Goal: Task Accomplishment & Management: Use online tool/utility

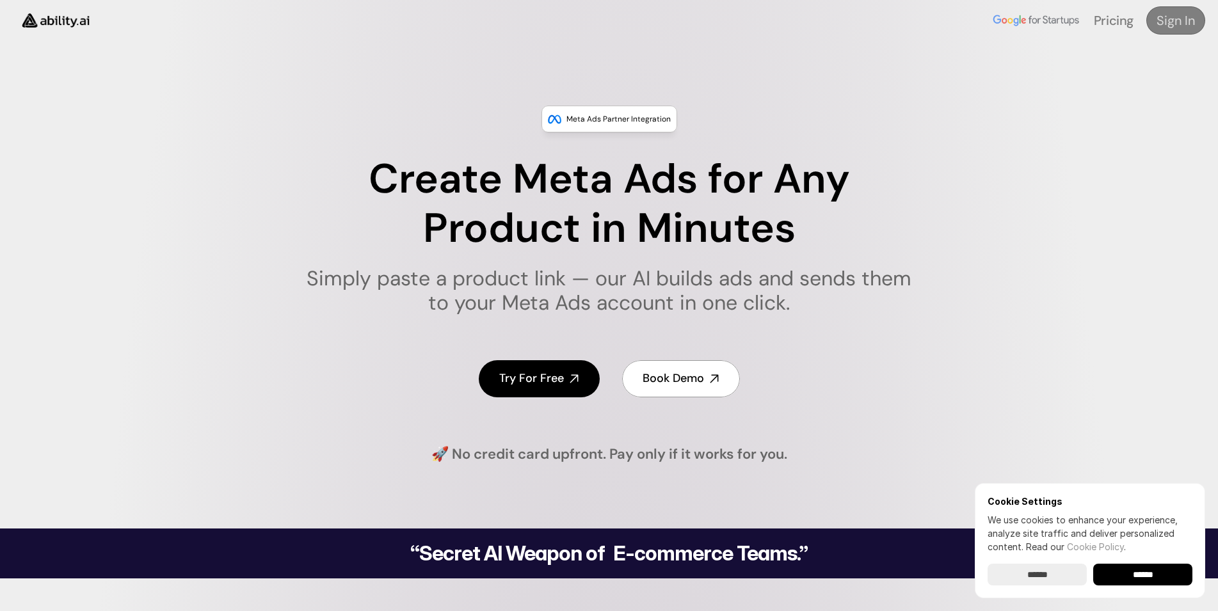
click at [1185, 15] on h4 "Sign In" at bounding box center [1176, 21] width 38 height 18
click at [1153, 578] on input "******" at bounding box center [1142, 575] width 99 height 22
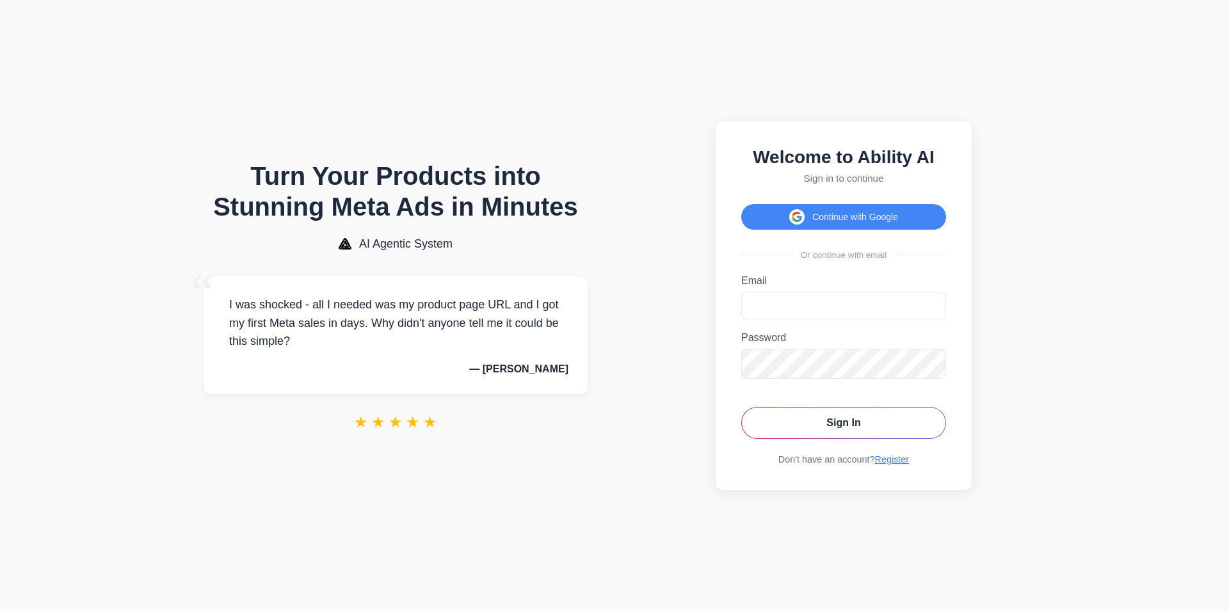
click at [800, 204] on button "Continue with Google" at bounding box center [843, 217] width 205 height 26
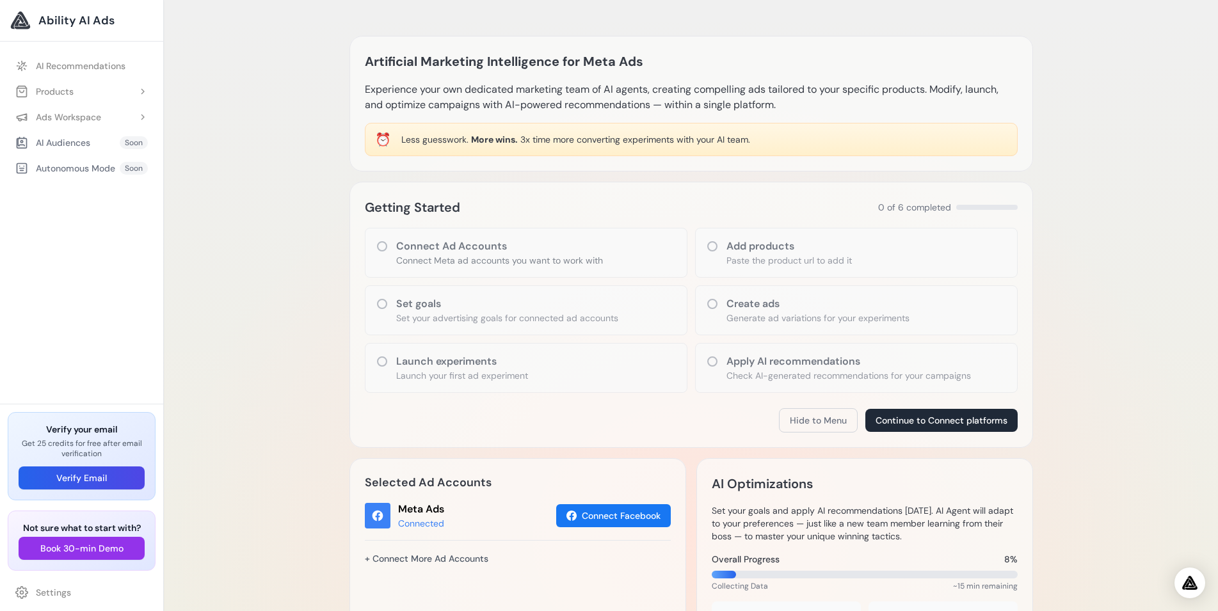
click at [729, 246] on h3 "Add products" at bounding box center [788, 246] width 125 height 15
click at [707, 255] on div "Add products Paste the product url to add it" at bounding box center [856, 253] width 323 height 50
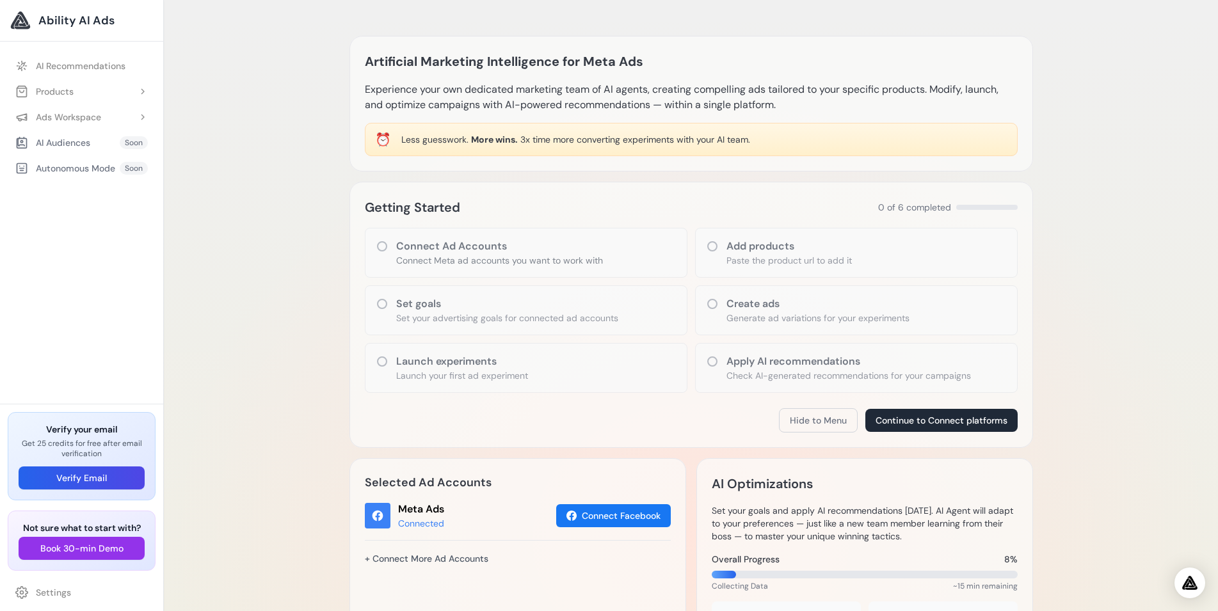
click at [491, 365] on h3 "Launch experiments" at bounding box center [462, 361] width 132 height 15
click at [727, 349] on div "Apply AI recommendations Check AI-generated recommendations for your campaigns" at bounding box center [856, 368] width 323 height 50
click at [102, 485] on button "Verify Email" at bounding box center [82, 478] width 126 height 23
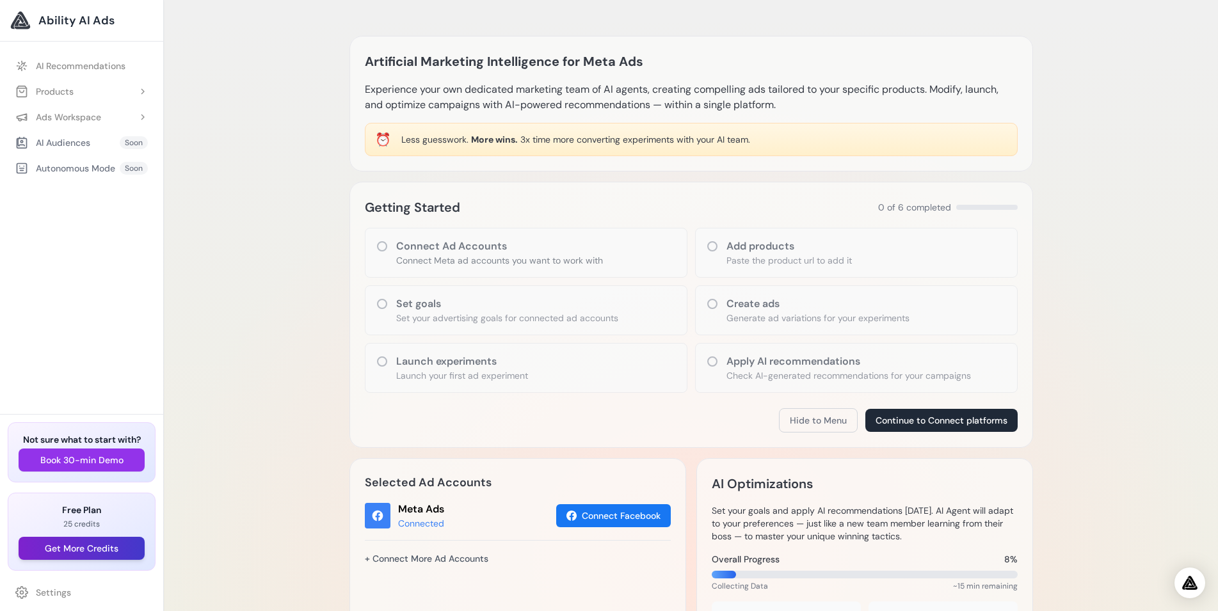
click at [110, 550] on button "Get More Credits" at bounding box center [82, 548] width 126 height 23
click at [314, 293] on div "Artificial Marketing Intelligence for Meta Ads Experience your own dedicated ma…" at bounding box center [691, 559] width 1054 height 1119
click at [839, 422] on button "Hide to Menu" at bounding box center [818, 420] width 79 height 24
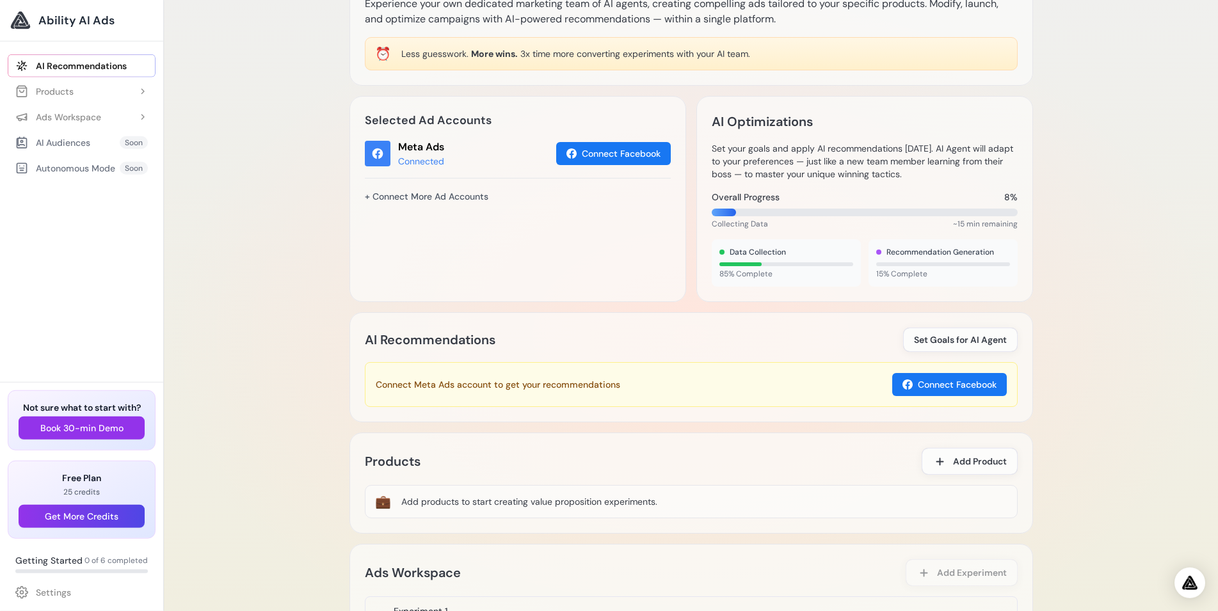
scroll to position [131, 0]
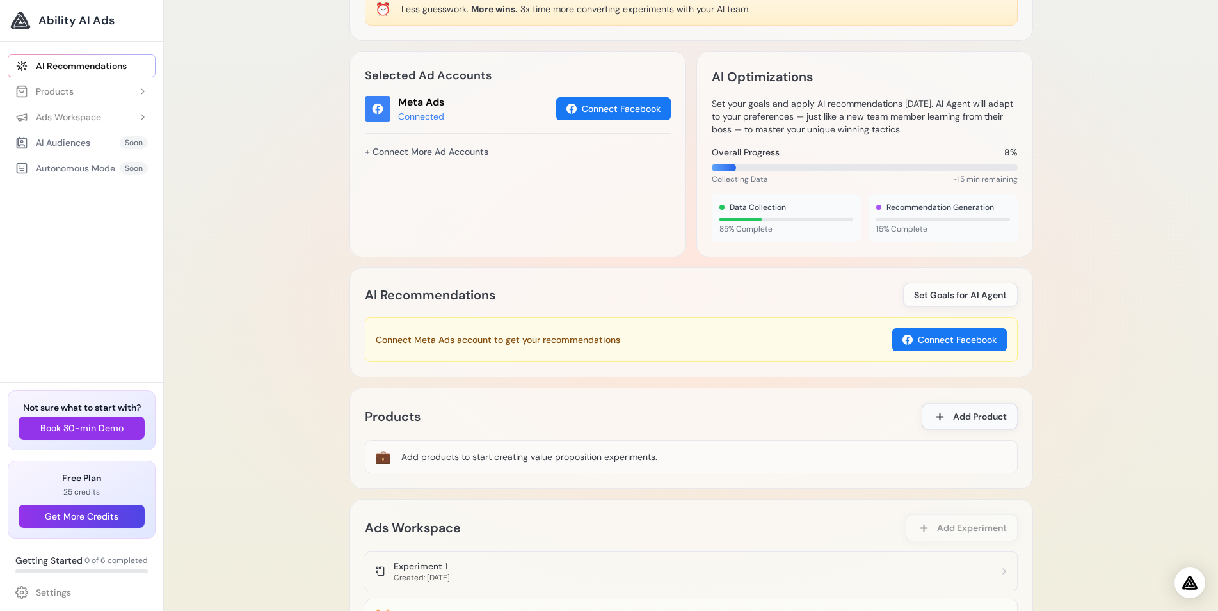
click at [963, 412] on span "Add Product" at bounding box center [980, 416] width 54 height 13
click at [955, 413] on span "Add Product" at bounding box center [980, 416] width 54 height 13
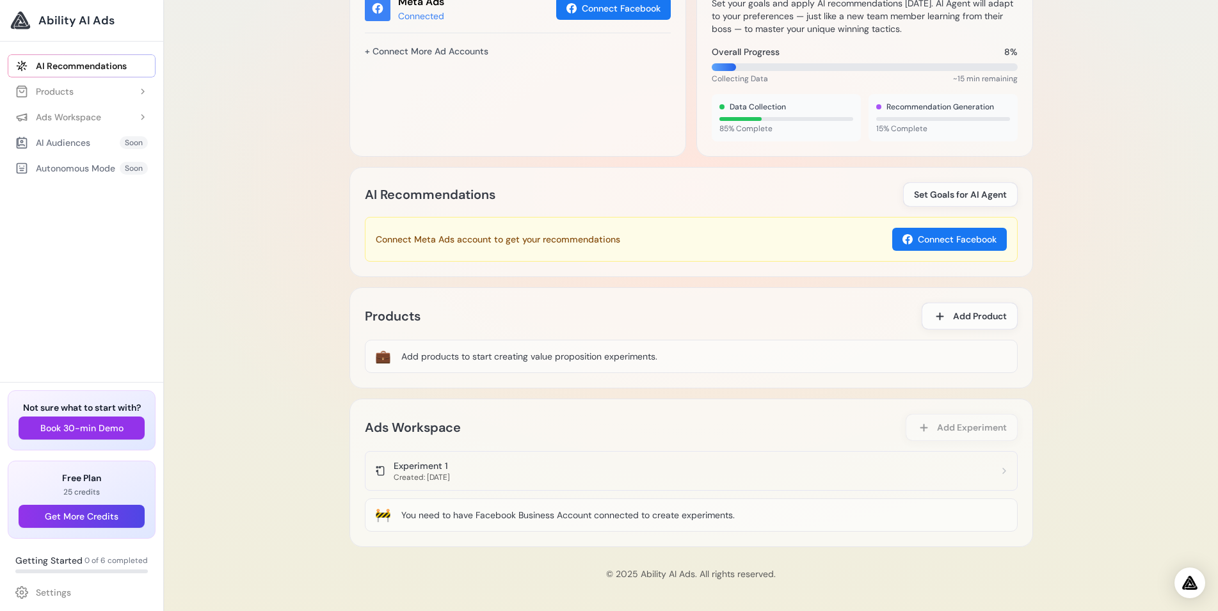
scroll to position [100, 0]
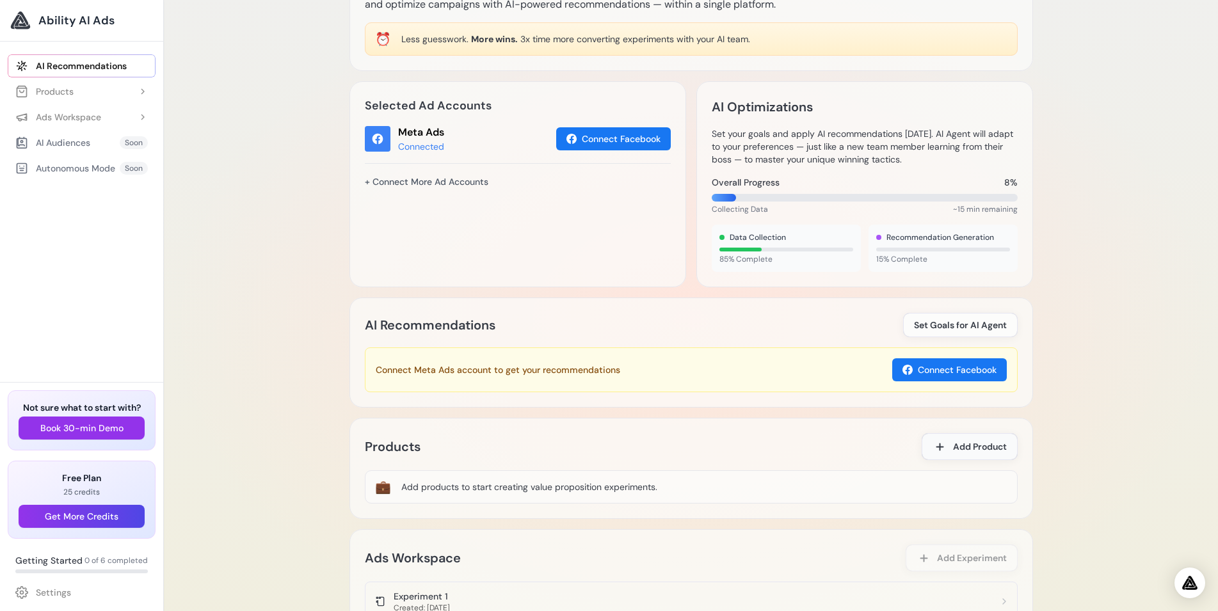
click at [985, 448] on span "Add Product" at bounding box center [980, 446] width 54 height 13
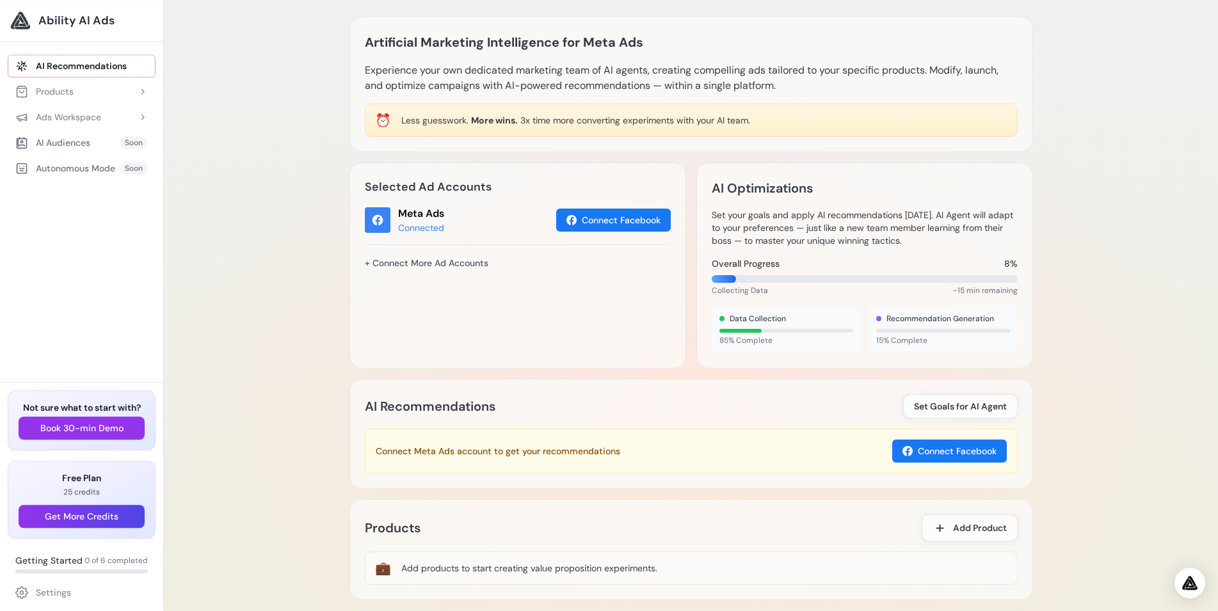
scroll to position [0, 0]
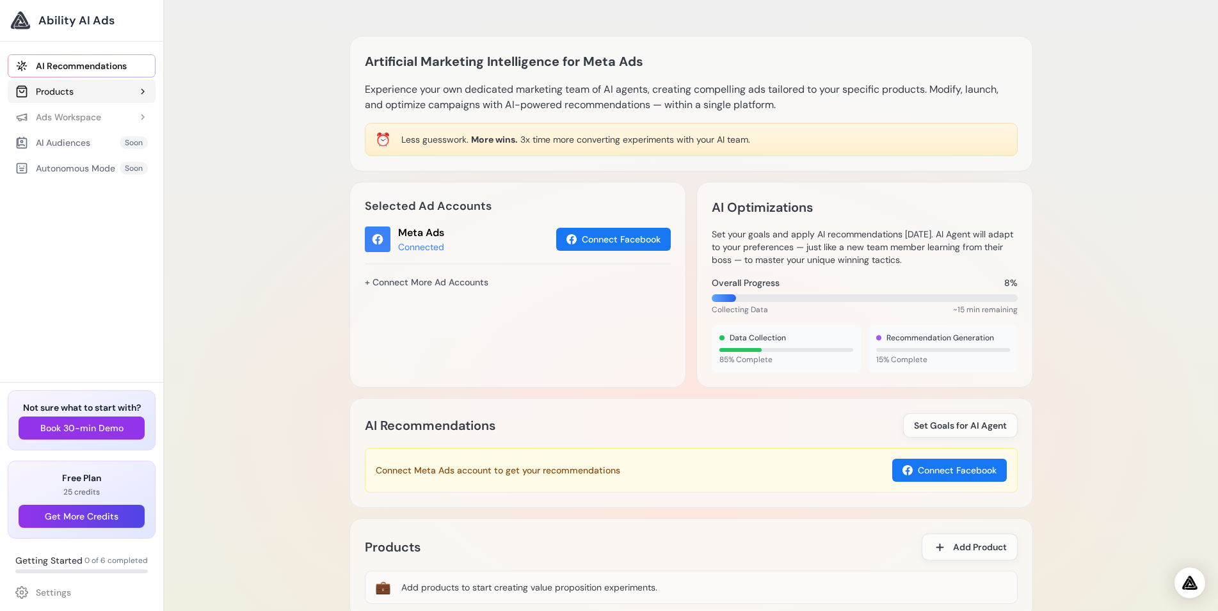
click at [39, 95] on div "Products" at bounding box center [44, 91] width 58 height 13
click at [70, 110] on link "Add Product" at bounding box center [87, 117] width 135 height 23
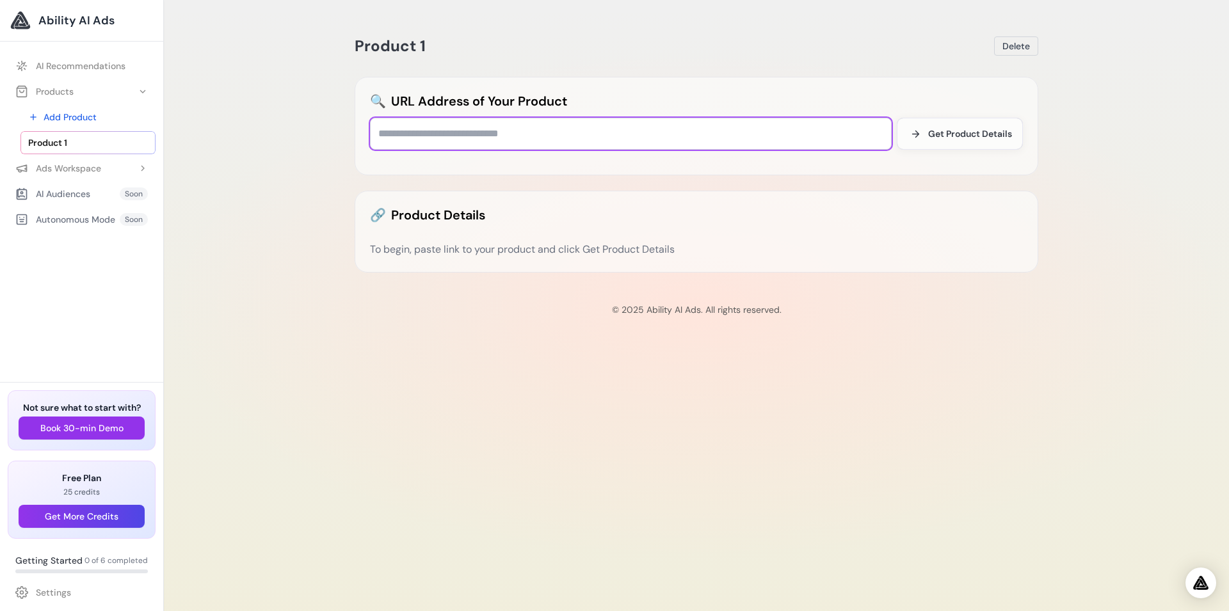
paste input "**********"
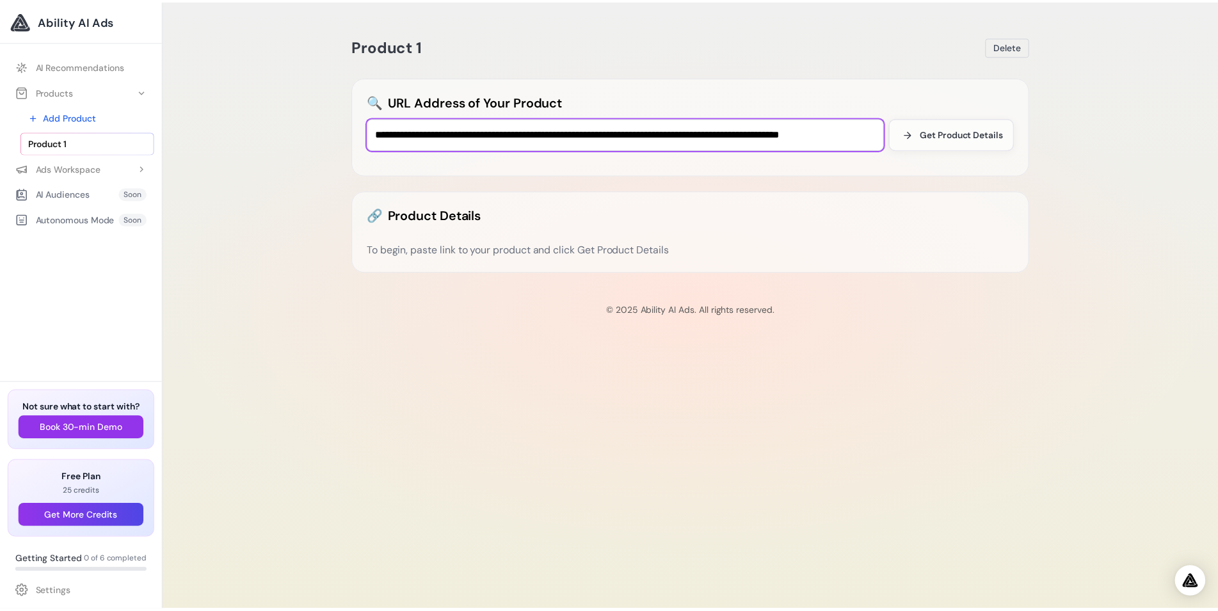
scroll to position [0, 48]
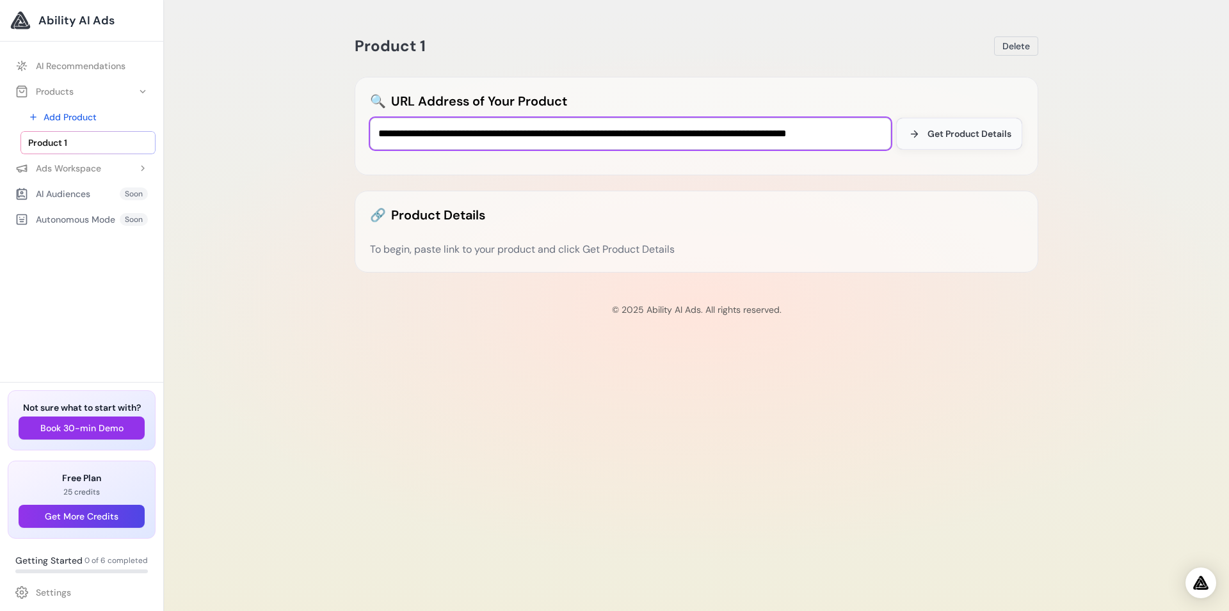
type input "**********"
click at [976, 137] on span "Get Product Details" at bounding box center [969, 133] width 84 height 13
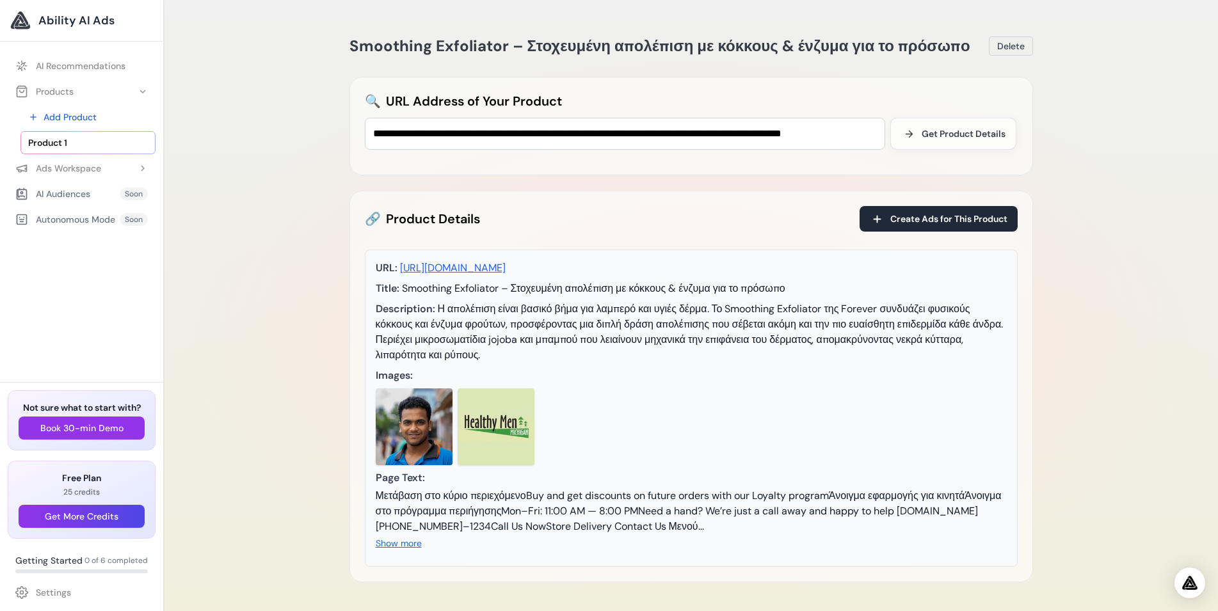
click at [518, 306] on span "Η απολέπιση είναι βασικό βήμα για λαμπερό και υγιές δέρμα. Το Smoothing Exfolia…" at bounding box center [690, 332] width 628 height 60
click at [515, 441] on img at bounding box center [496, 427] width 77 height 77
click at [424, 428] on img at bounding box center [414, 427] width 77 height 77
click at [475, 436] on img at bounding box center [496, 427] width 77 height 77
click at [419, 429] on img at bounding box center [414, 427] width 77 height 77
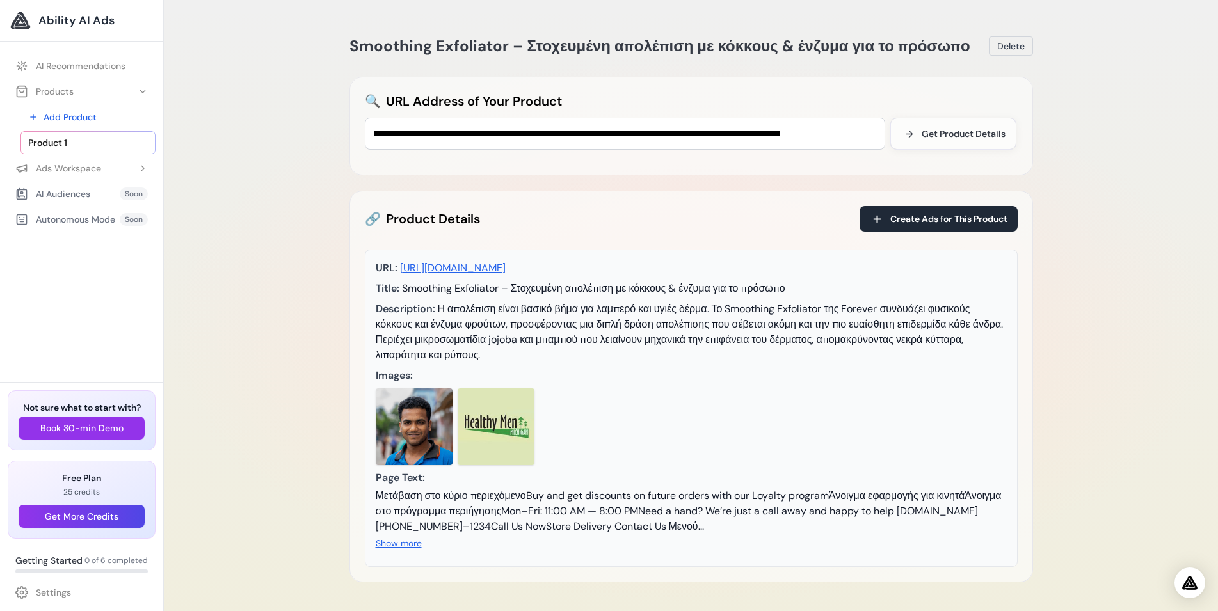
click at [459, 430] on img at bounding box center [496, 427] width 77 height 77
click at [422, 422] on img at bounding box center [414, 427] width 77 height 77
click at [450, 421] on img at bounding box center [414, 427] width 77 height 77
click at [537, 511] on div "Μετάβαση στο κύριο περιεχόμενοBuy and get discounts on future orders with our L…" at bounding box center [691, 511] width 631 height 46
drag, startPoint x: 401, startPoint y: 575, endPoint x: 389, endPoint y: 570, distance: 13.5
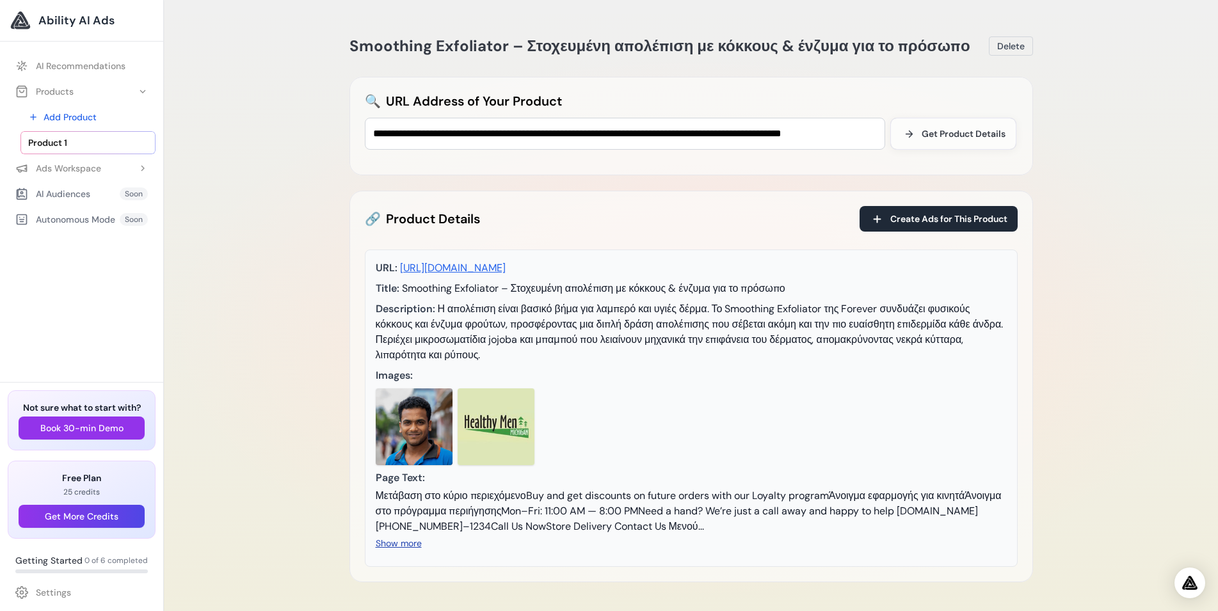
click at [400, 550] on button "Show more" at bounding box center [399, 543] width 46 height 13
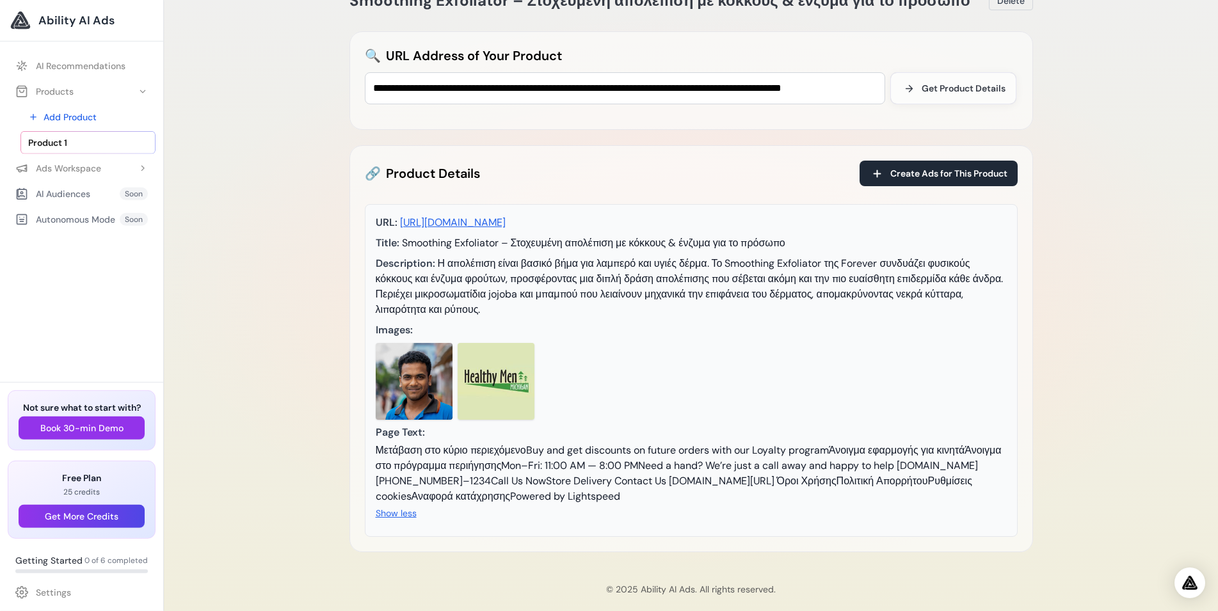
scroll to position [61, 0]
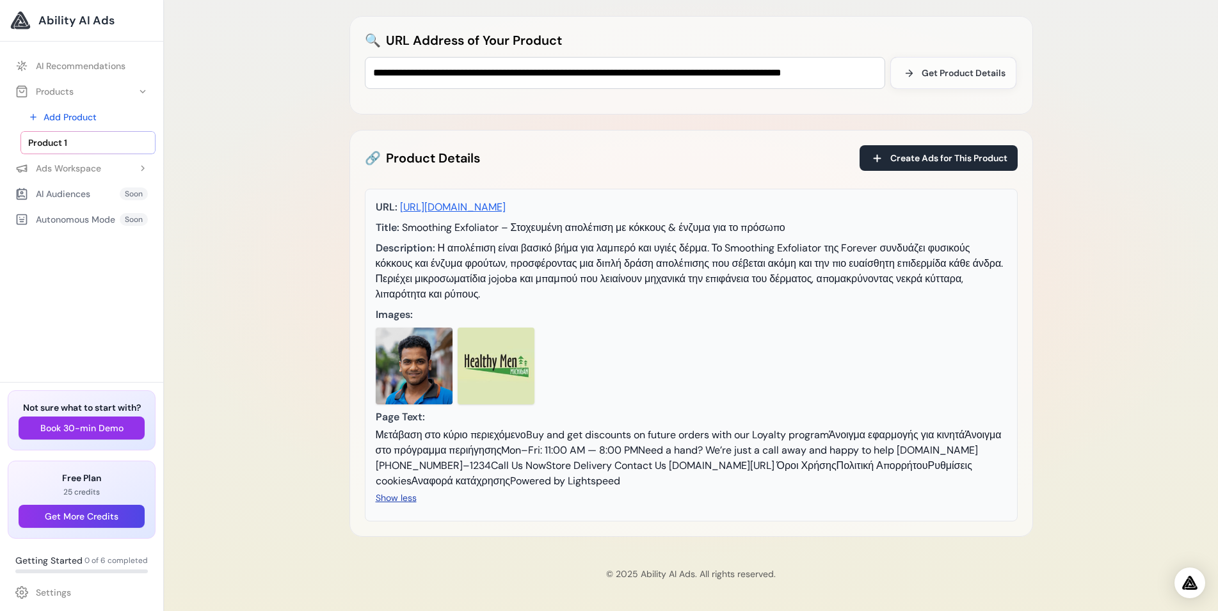
click at [394, 501] on button "Show less" at bounding box center [396, 498] width 41 height 13
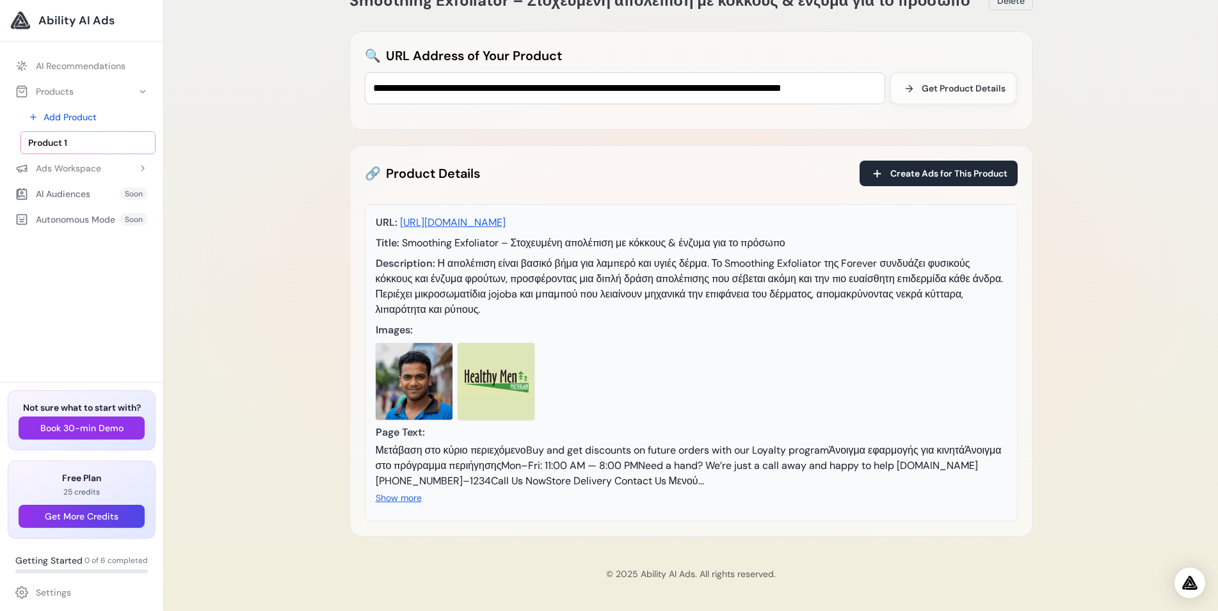
click at [477, 296] on span "Η απολέπιση είναι βασικό βήμα για λαμπερό και υγιές δέρμα. Το Smoothing Exfolia…" at bounding box center [690, 287] width 628 height 60
click at [425, 355] on img at bounding box center [414, 381] width 77 height 77
click at [483, 374] on img at bounding box center [496, 381] width 77 height 77
click at [477, 322] on div "URL: https://healthymen.gr/products/smoothing-exfoliator-stoheymeni-apolepisi-m…" at bounding box center [691, 362] width 653 height 317
click at [913, 182] on button "Create Ads for This Product" at bounding box center [939, 174] width 158 height 26
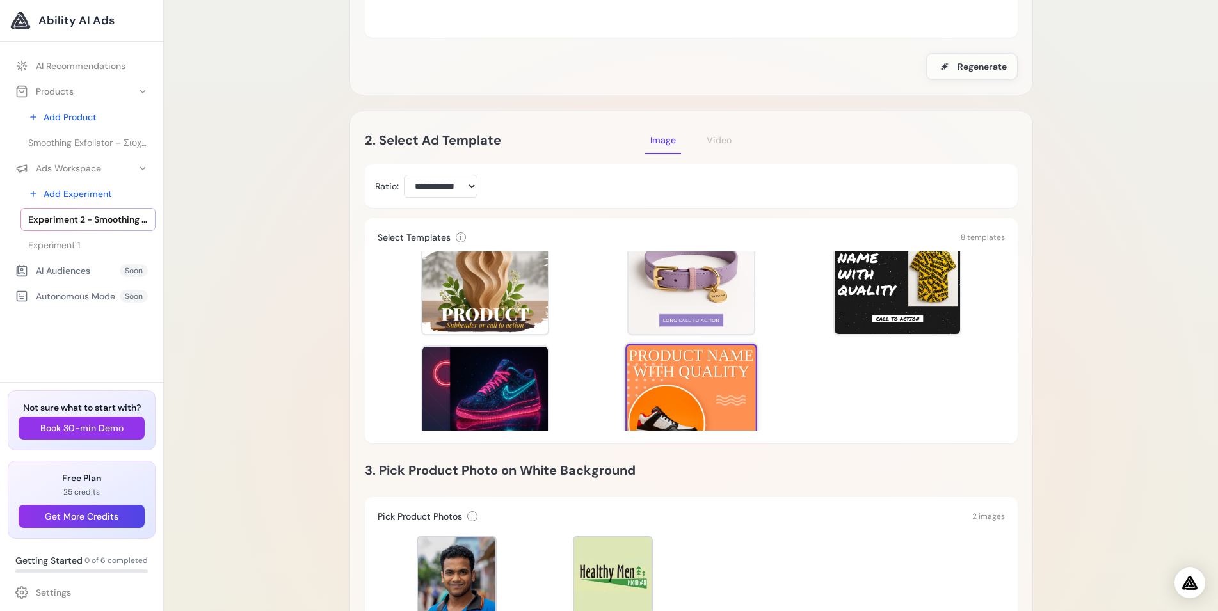
scroll to position [164, 0]
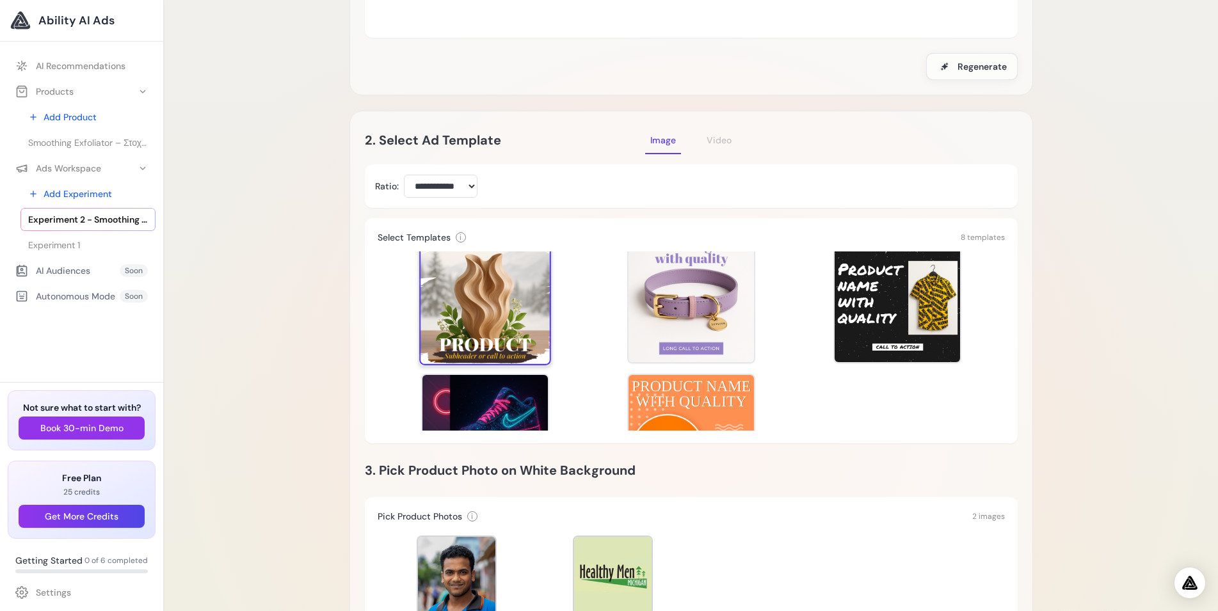
click at [515, 298] on div at bounding box center [485, 300] width 132 height 132
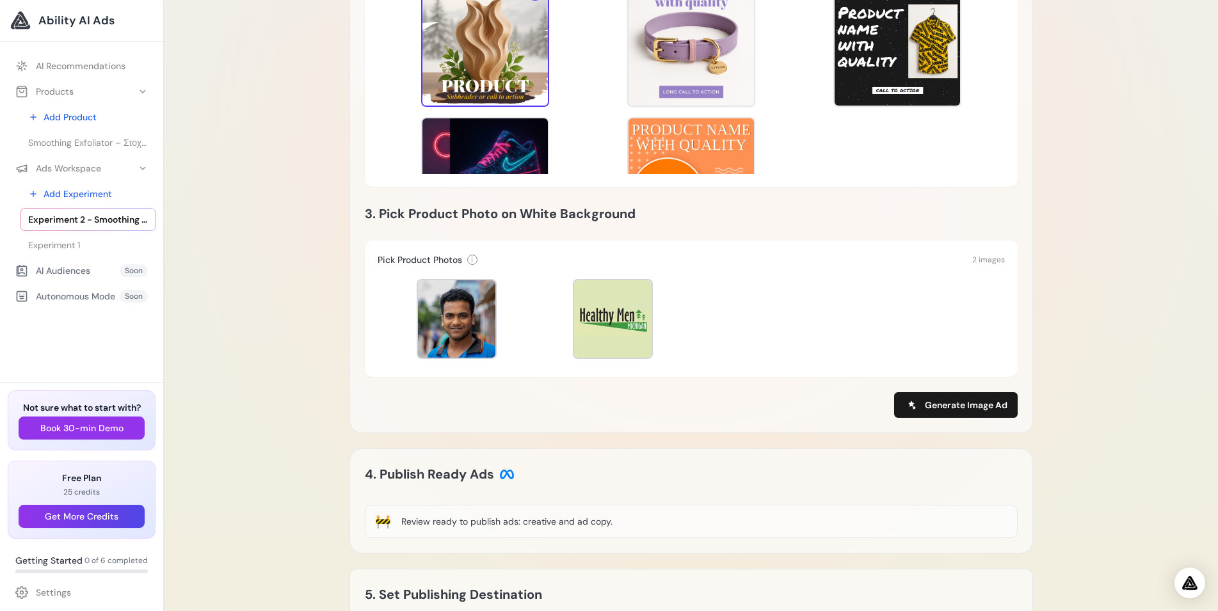
scroll to position [457, 0]
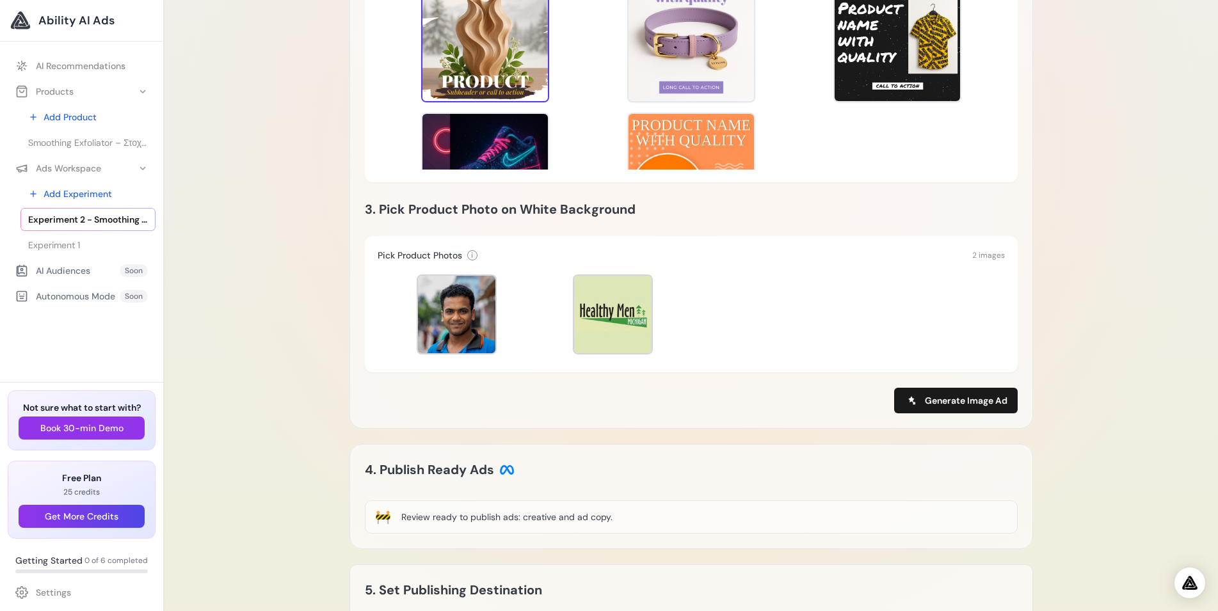
click at [725, 317] on div at bounding box center [691, 314] width 627 height 90
click at [598, 306] on div at bounding box center [612, 314] width 77 height 77
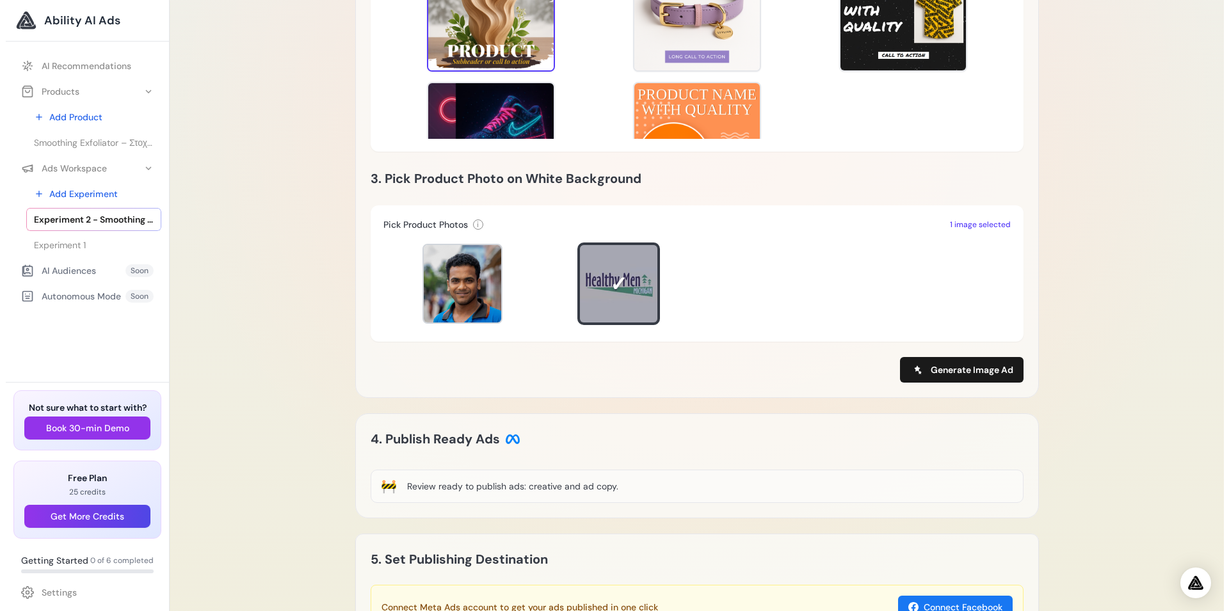
scroll to position [522, 0]
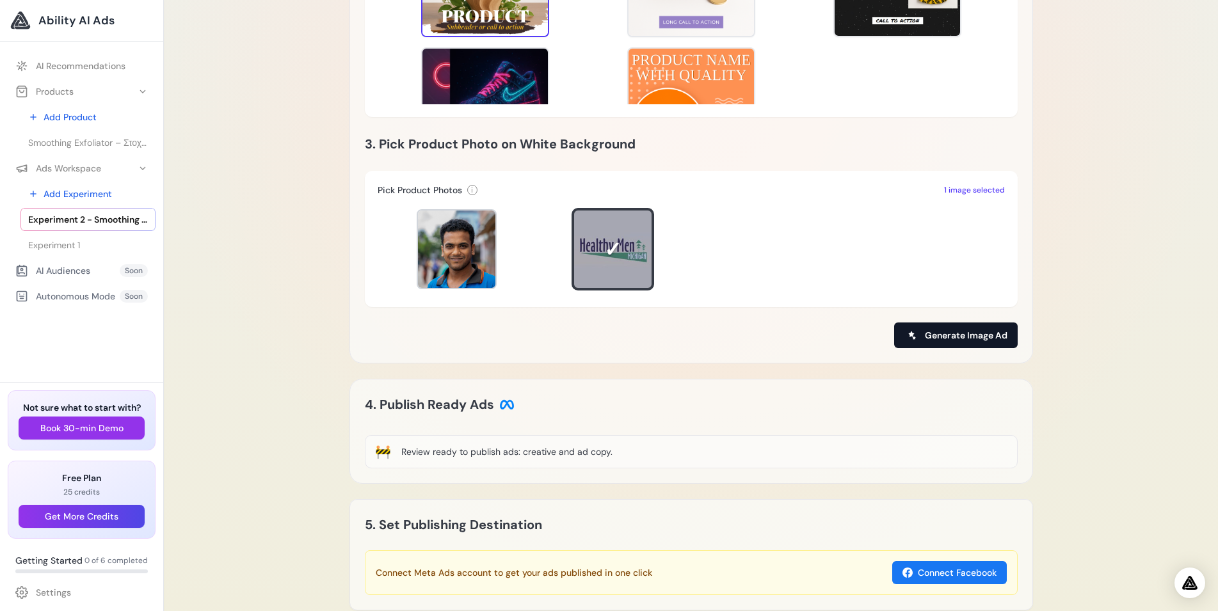
click at [915, 330] on icon at bounding box center [912, 335] width 10 height 10
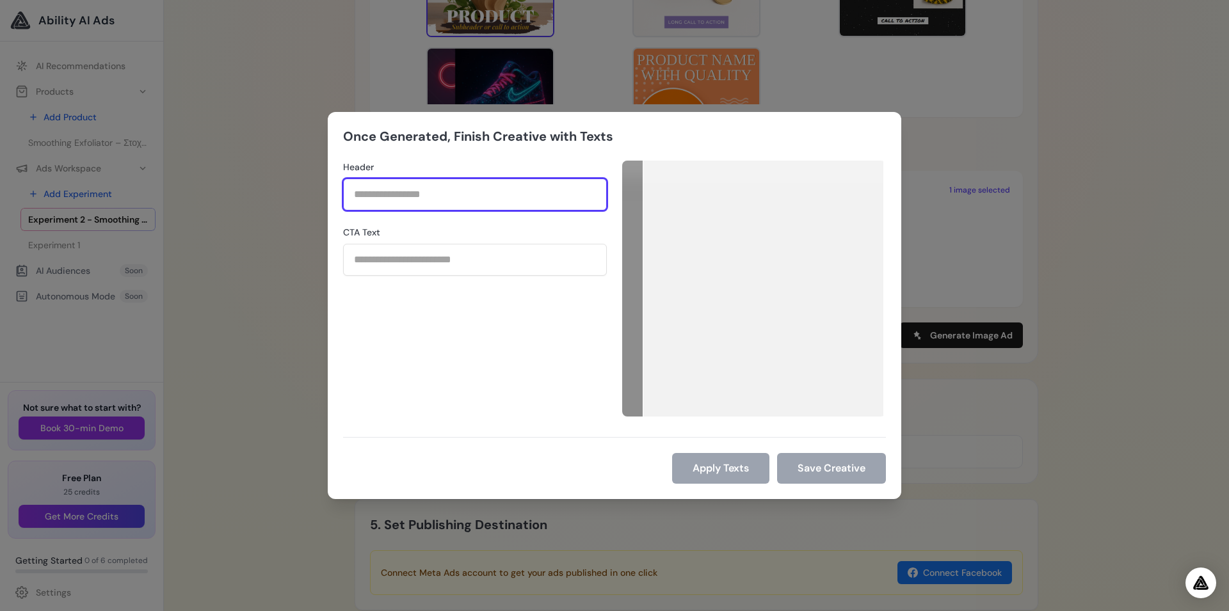
paste input "**********"
type input "**********"
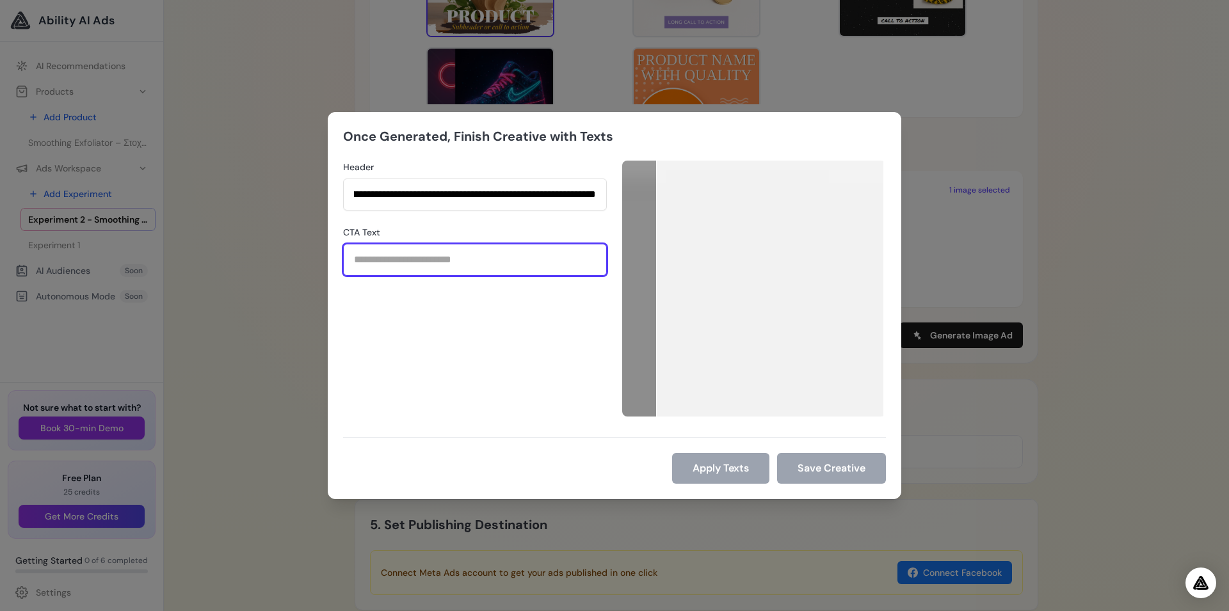
paste input "**********"
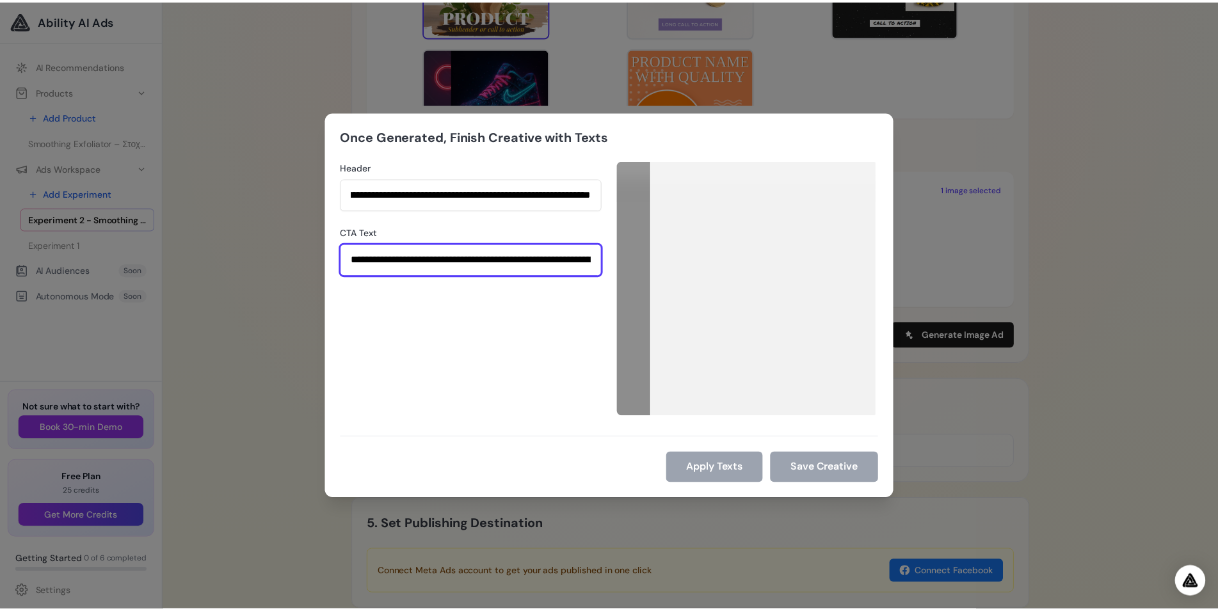
scroll to position [0, 625]
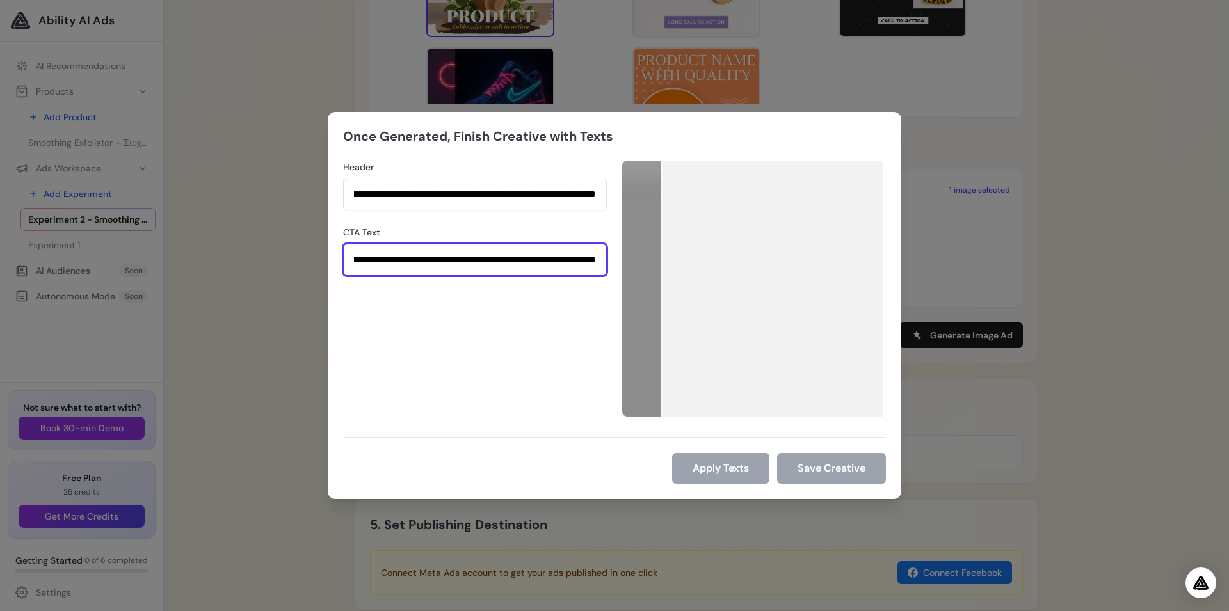
type input "**********"
click at [454, 355] on div "**********" at bounding box center [475, 289] width 264 height 256
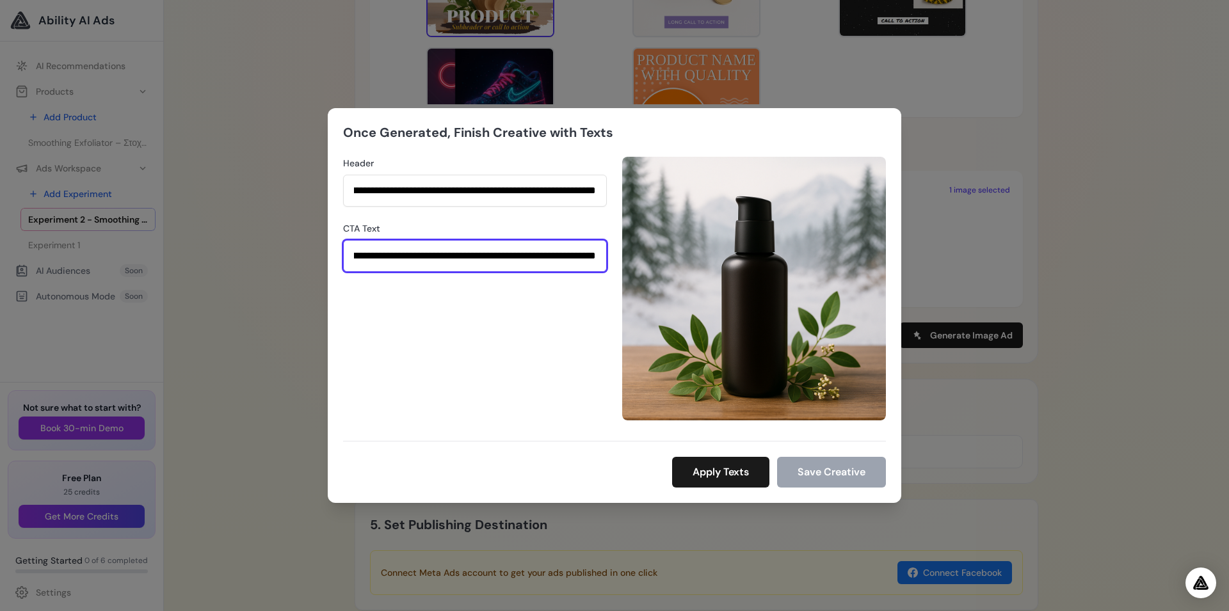
click at [478, 264] on input "**********" at bounding box center [475, 256] width 264 height 32
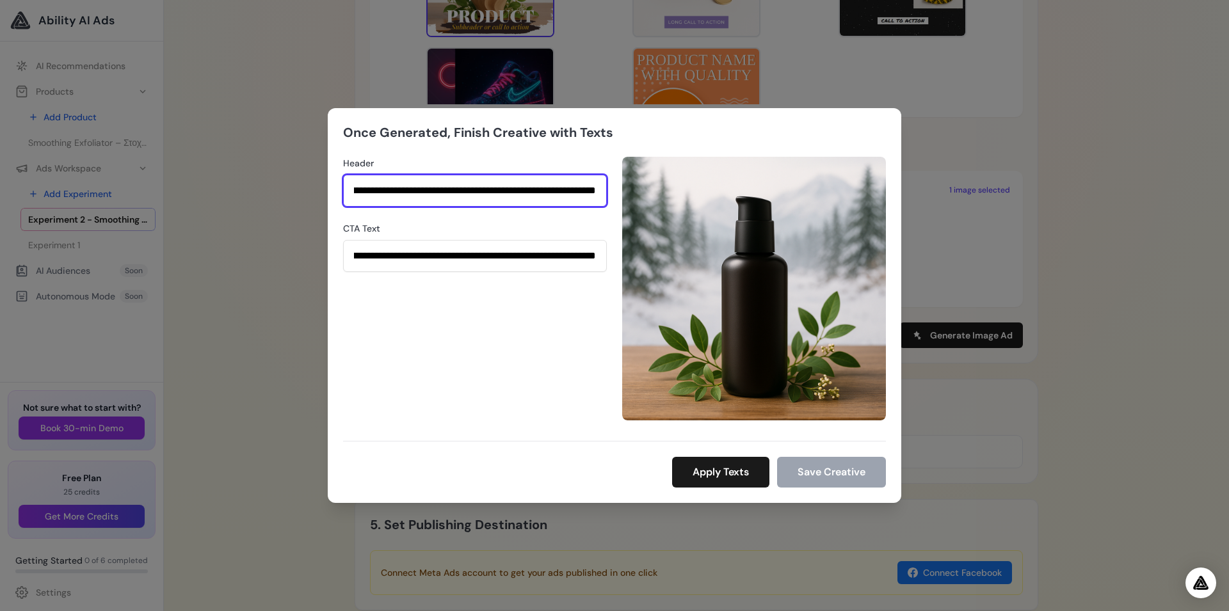
click at [452, 191] on input "**********" at bounding box center [475, 191] width 264 height 32
click at [443, 197] on input "**********" at bounding box center [475, 191] width 264 height 32
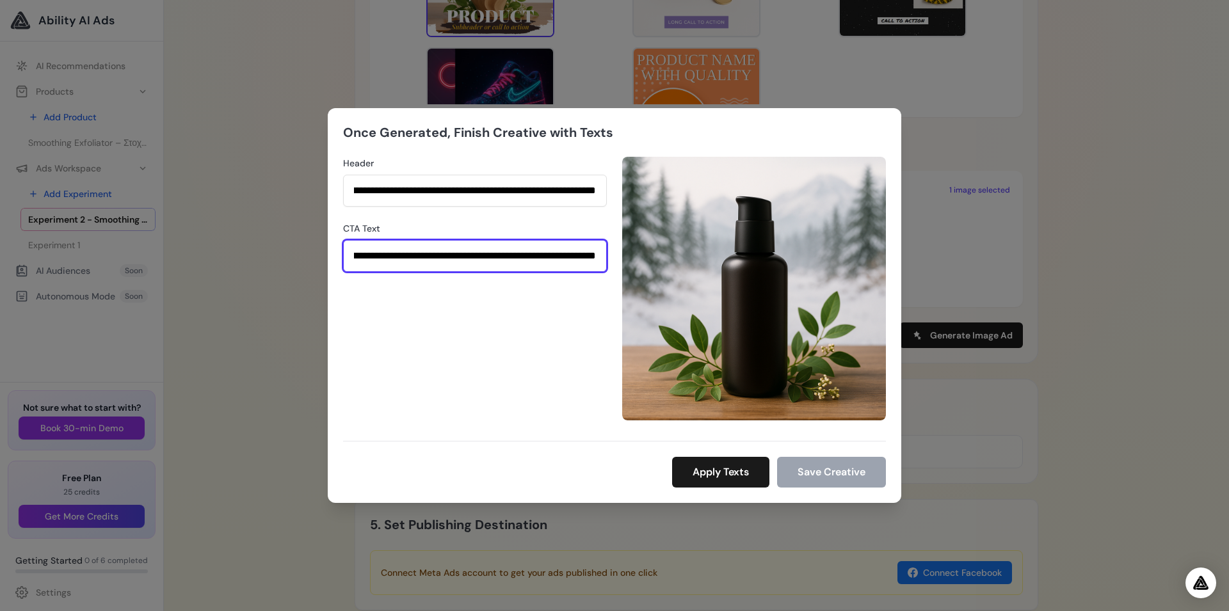
click at [440, 258] on input "**********" at bounding box center [475, 256] width 264 height 32
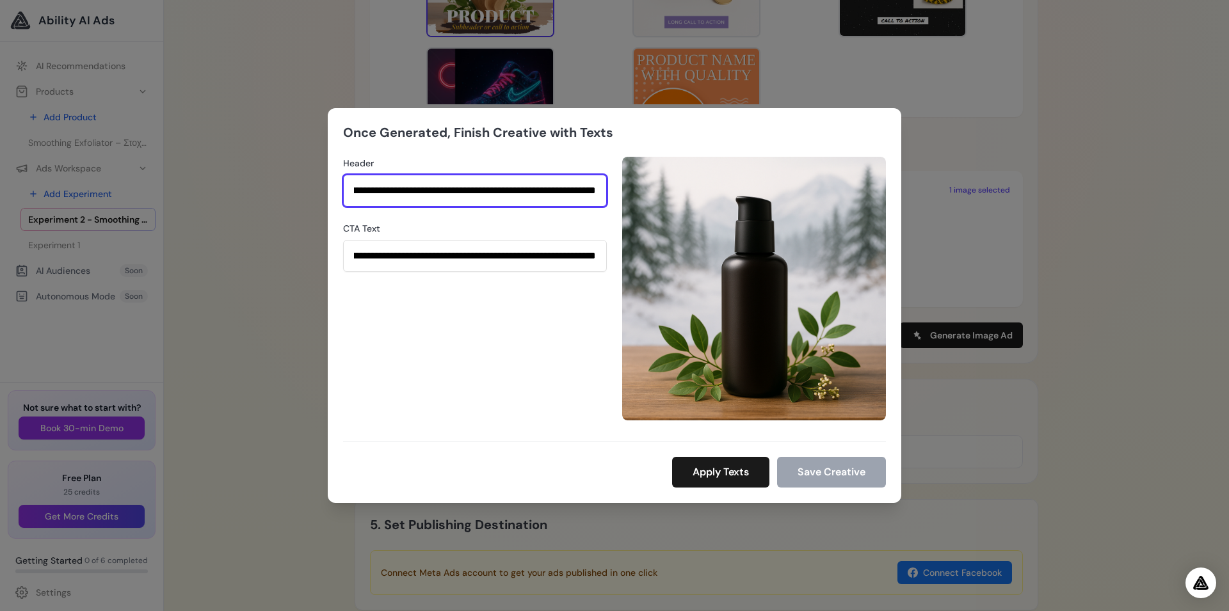
click at [421, 189] on input "**********" at bounding box center [475, 191] width 264 height 32
click at [453, 192] on input "**********" at bounding box center [475, 191] width 264 height 32
click at [726, 478] on button "Apply Texts" at bounding box center [720, 472] width 97 height 31
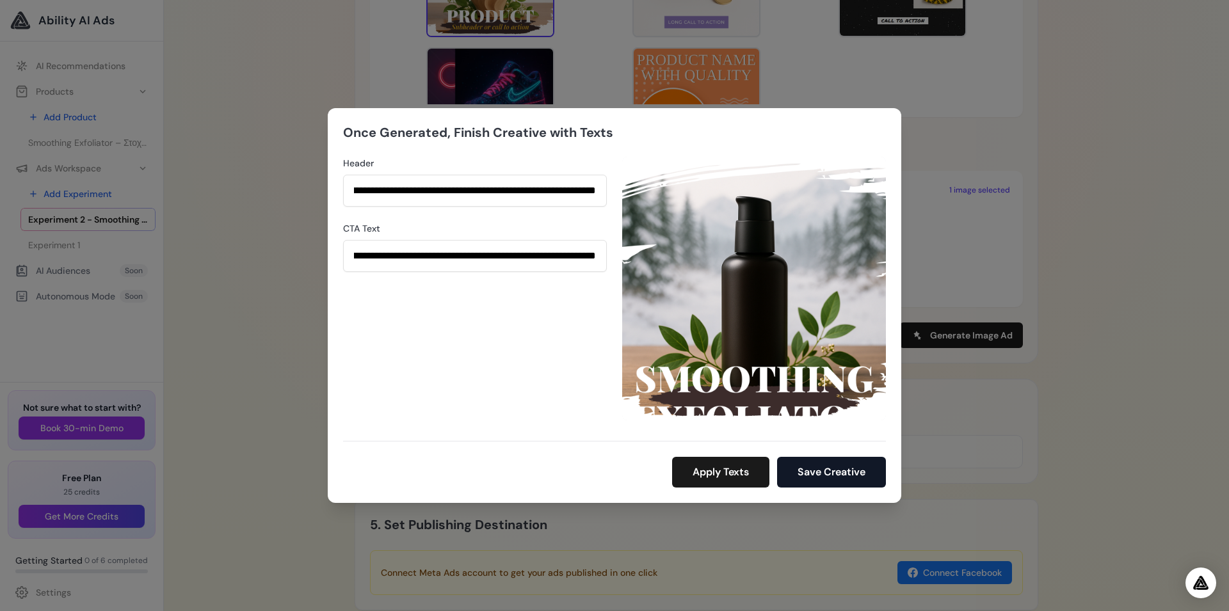
click at [803, 473] on button "Save Creative" at bounding box center [831, 472] width 109 height 31
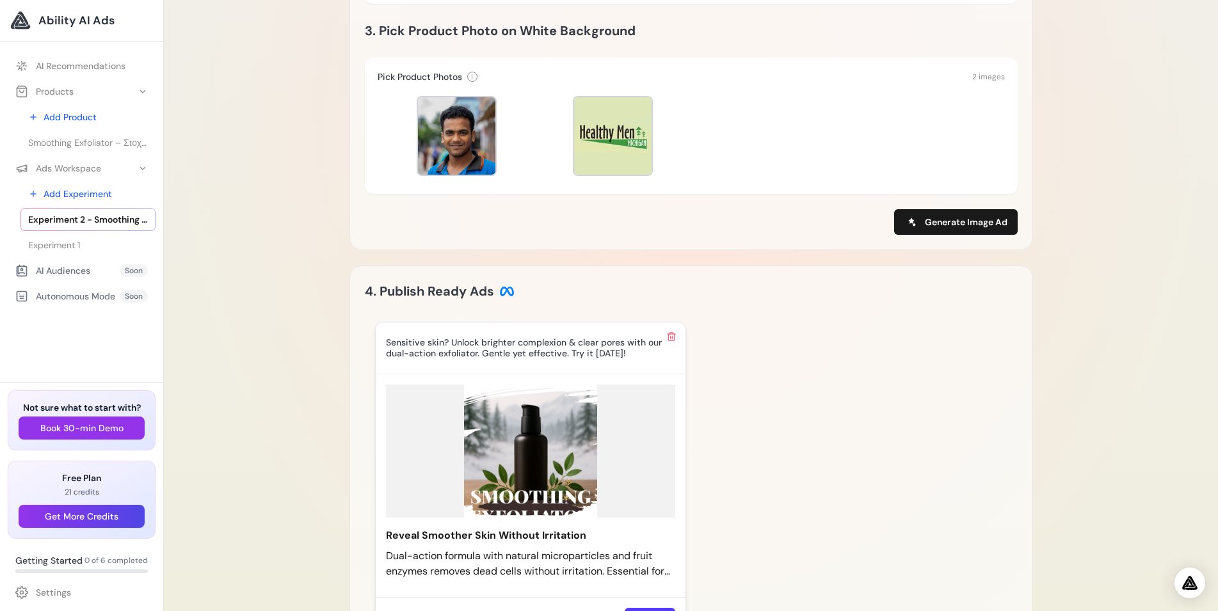
scroll to position [783, 0]
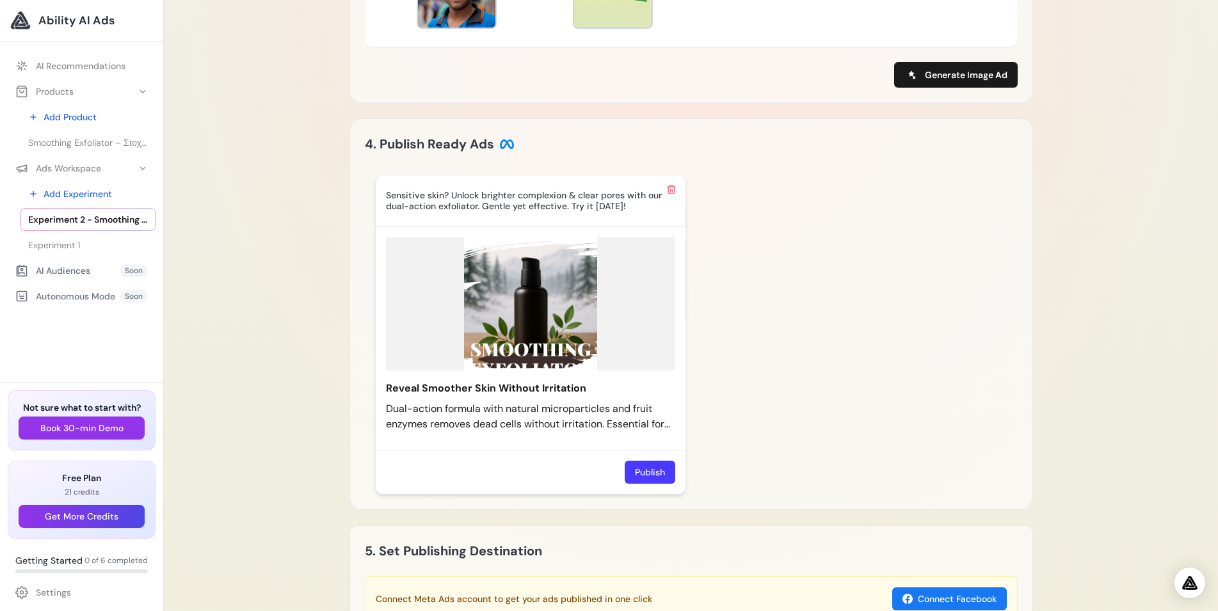
click at [649, 468] on button "Publish" at bounding box center [650, 472] width 51 height 23
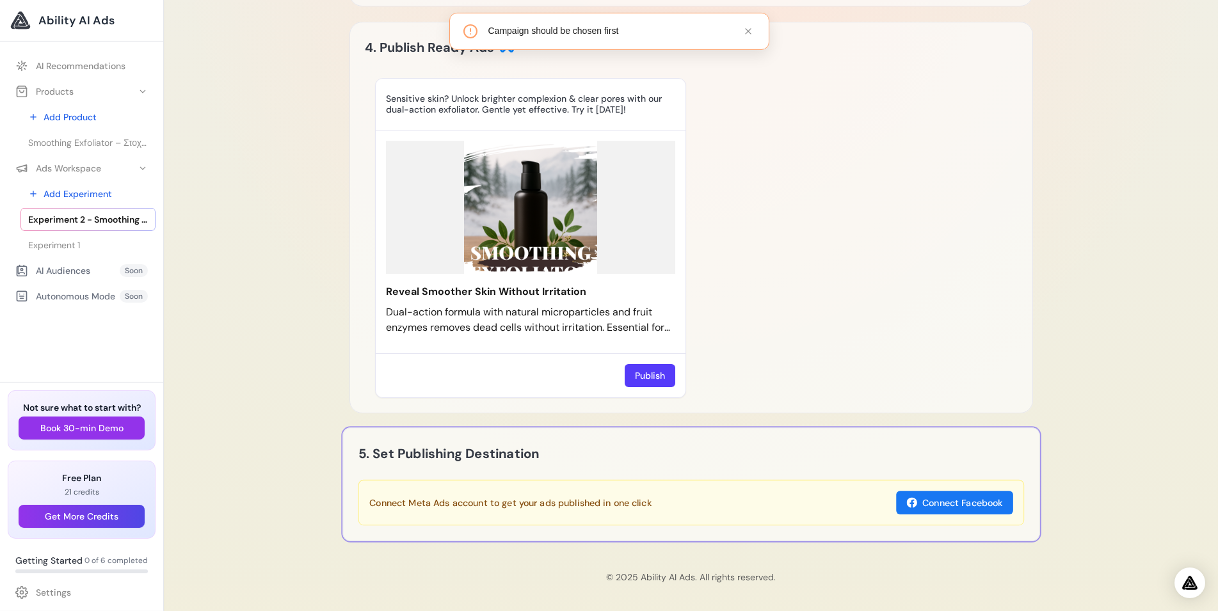
scroll to position [881, 0]
click at [522, 230] on img at bounding box center [530, 206] width 289 height 133
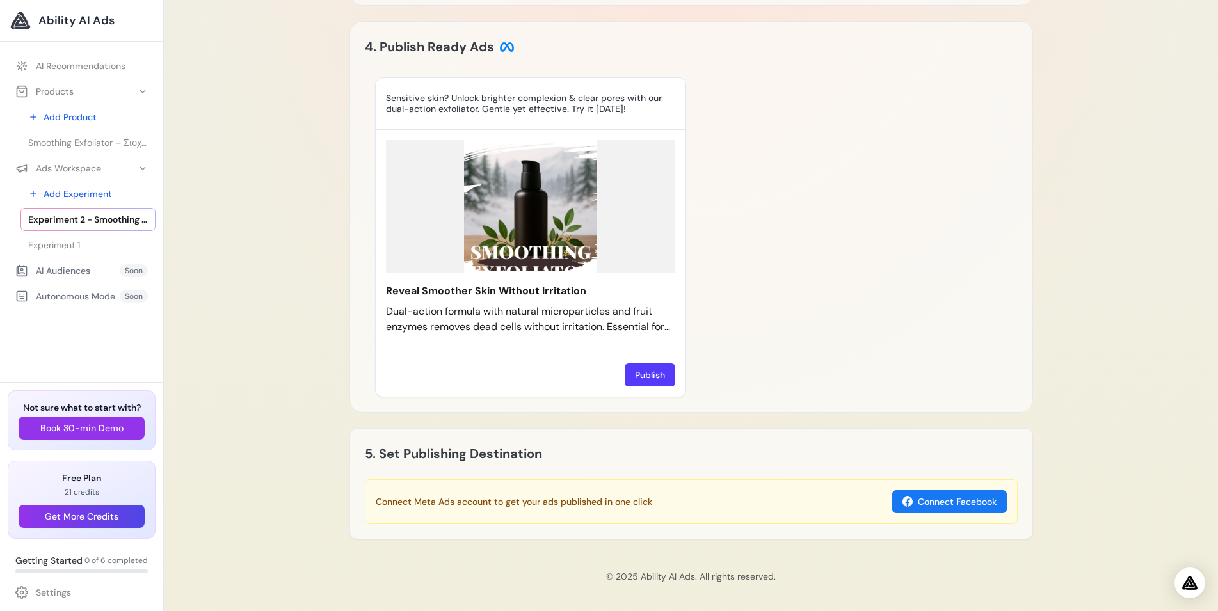
drag, startPoint x: 274, startPoint y: 254, endPoint x: 265, endPoint y: 250, distance: 9.7
drag, startPoint x: 234, startPoint y: 200, endPoint x: 231, endPoint y: 189, distance: 10.6
click at [46, 589] on link "Settings" at bounding box center [82, 592] width 148 height 23
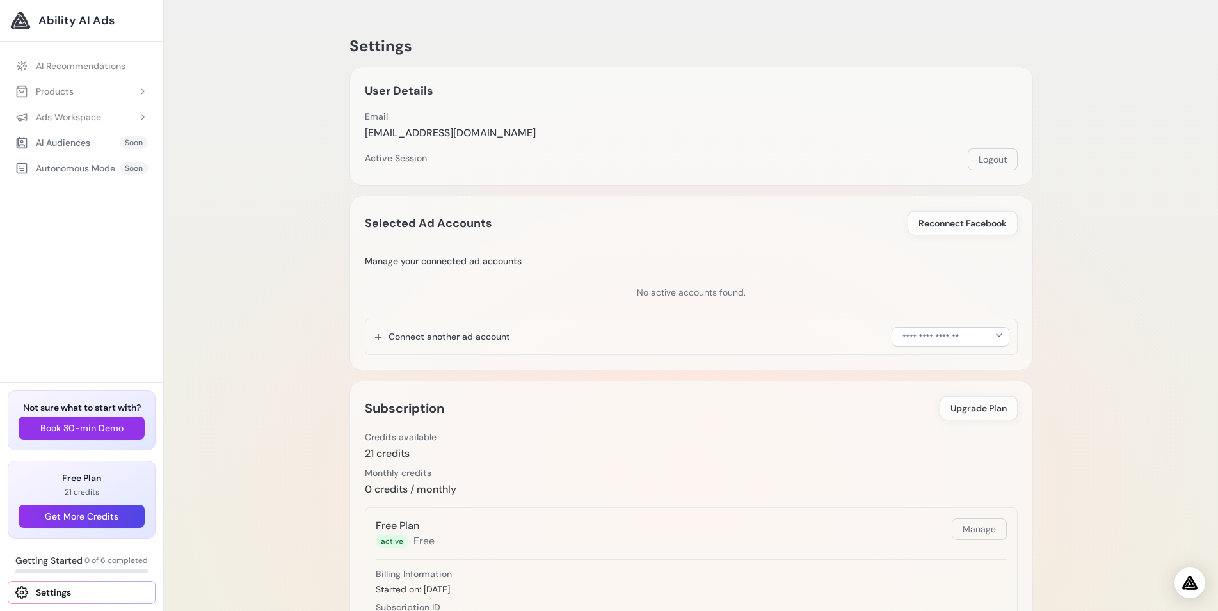
click at [286, 281] on div "Settings User Details Email [EMAIL_ADDRESS][DOMAIN_NAME] Email Verification Sen…" at bounding box center [691, 471] width 1054 height 943
click at [262, 266] on div "Settings User Details Email [EMAIL_ADDRESS][DOMAIN_NAME] Email Verification Sen…" at bounding box center [691, 471] width 1054 height 943
click at [61, 17] on span "Ability AI Ads" at bounding box center [76, 21] width 76 height 18
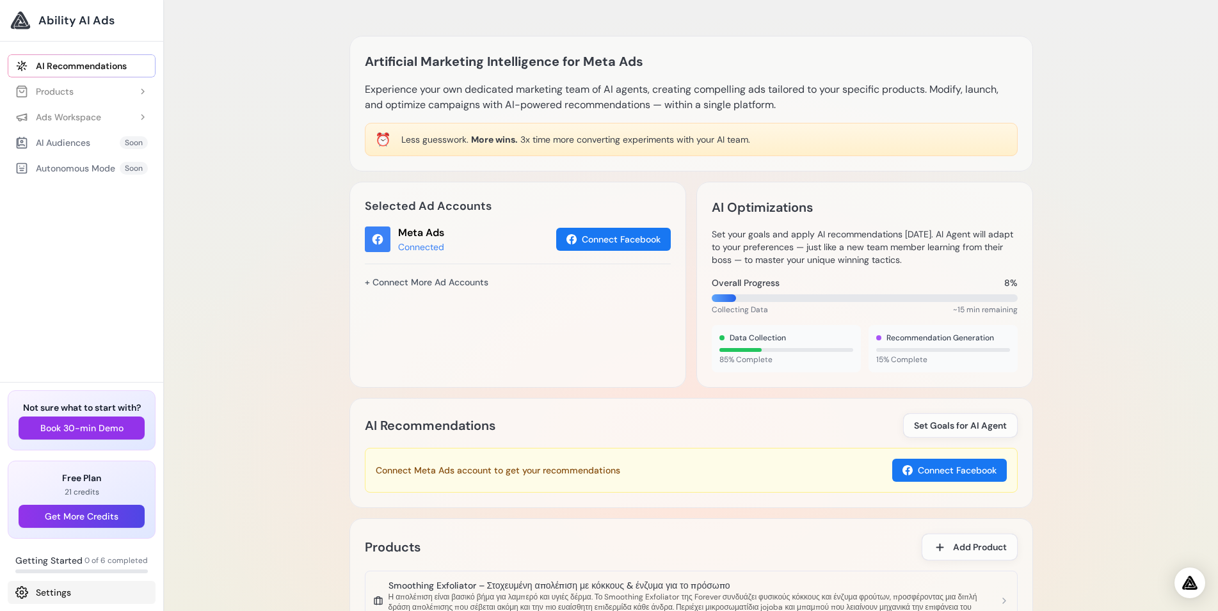
click at [35, 602] on link "Settings" at bounding box center [82, 592] width 148 height 23
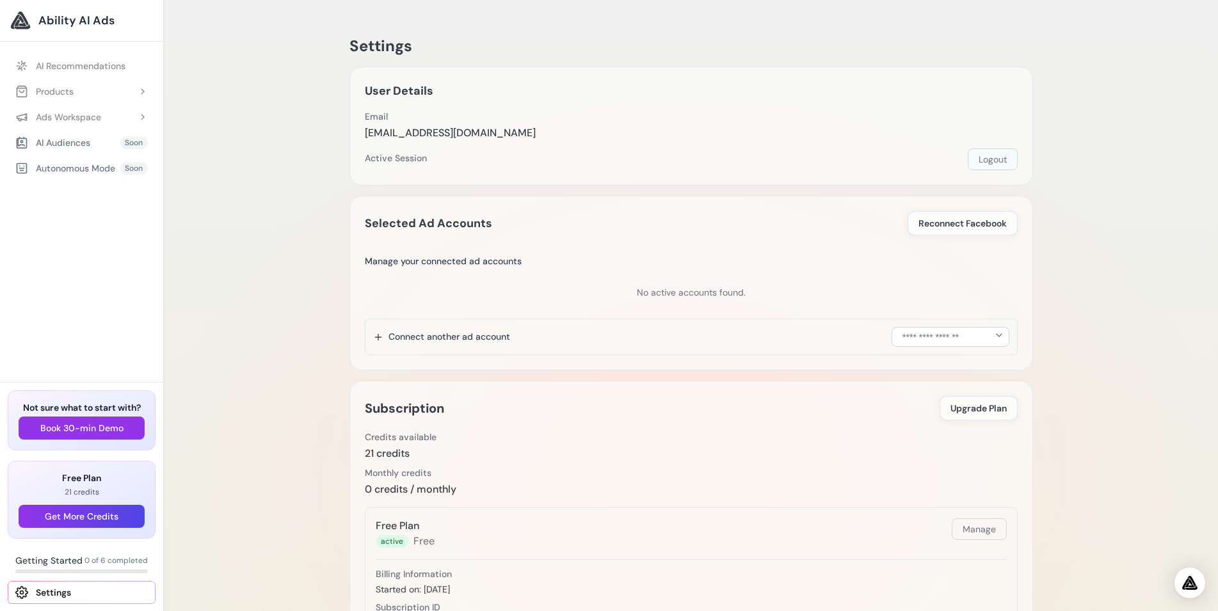
click at [988, 156] on button "Logout" at bounding box center [993, 159] width 50 height 22
